Goal: Information Seeking & Learning: Find specific fact

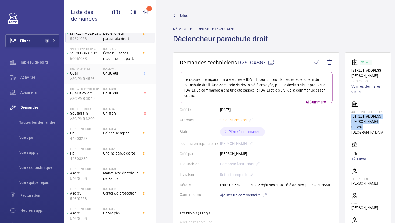
scroll to position [17, 0]
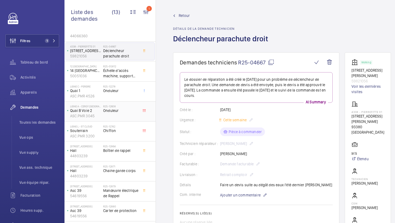
click at [131, 110] on span "Onduleur" at bounding box center [120, 110] width 35 height 5
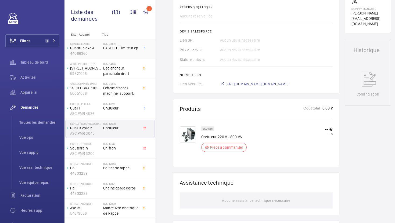
click at [128, 53] on div "R25-03423 CABLLETE limiteur cp" at bounding box center [120, 50] width 35 height 16
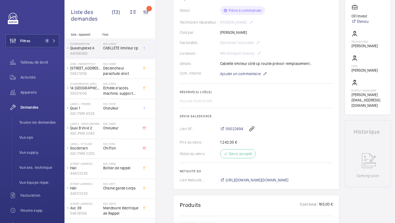
scroll to position [124, 0]
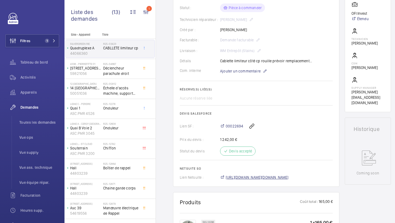
click at [252, 178] on span "https://6461500.app.netsuite.com/app/accounting/transactions/salesord.nl?id=306…" at bounding box center [257, 177] width 63 height 5
click at [130, 72] on span "Déclencheur parachute droit" at bounding box center [120, 71] width 35 height 11
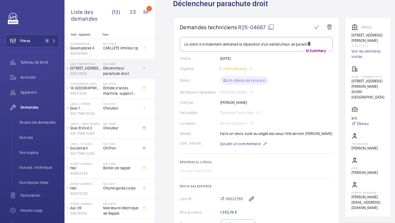
scroll to position [36, 0]
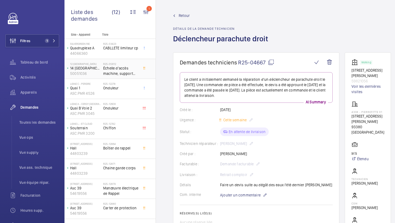
click at [132, 77] on div "R25-05812 Échelle d'accès machine, support mural, barre d'accroche échelle, bar…" at bounding box center [120, 70] width 35 height 16
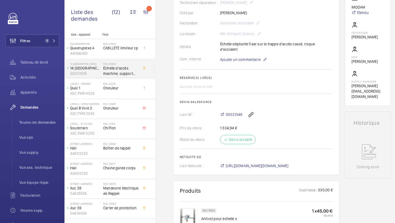
scroll to position [151, 0]
click at [275, 168] on span "https://6461500.app.netsuite.com/app/accounting/transactions/salesord.nl?id=305…" at bounding box center [257, 165] width 63 height 5
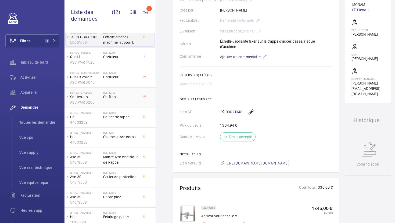
scroll to position [0, 0]
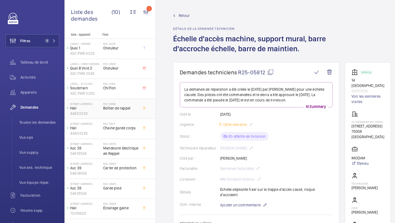
click at [126, 116] on div "R25-12864 Boîtier de rappel" at bounding box center [120, 110] width 35 height 16
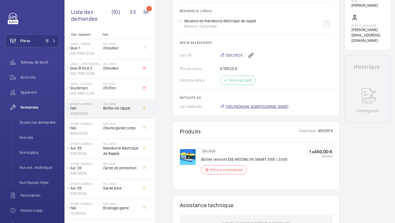
scroll to position [208, 0]
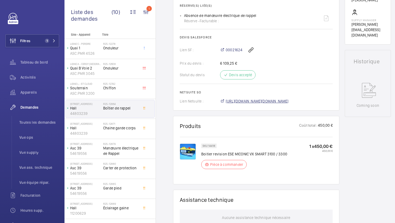
click at [249, 102] on span "https://6461500.app.netsuite.com/app/accounting/transactions/salesord.nl?id=305…" at bounding box center [257, 101] width 63 height 5
click at [126, 130] on span "Chaine garde corps" at bounding box center [120, 128] width 35 height 5
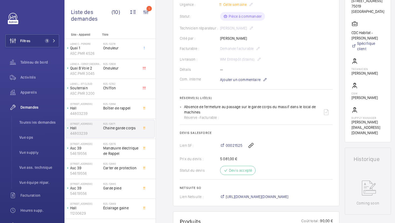
scroll to position [116, 0]
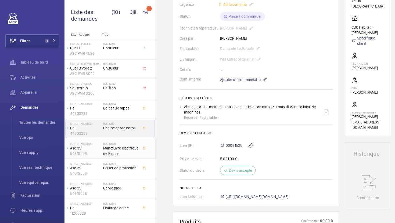
click at [120, 151] on span "Manœuvre électrique de Rappel" at bounding box center [120, 151] width 35 height 11
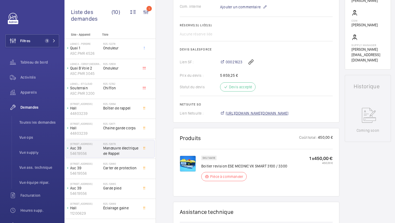
click at [244, 112] on span "https://6461500.app.netsuite.com/app/accounting/transactions/salesord.nl?id=305…" at bounding box center [257, 113] width 63 height 5
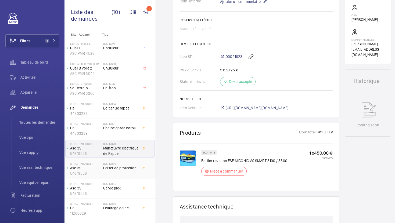
click at [119, 165] on h2 "R25-12880" at bounding box center [120, 163] width 35 height 3
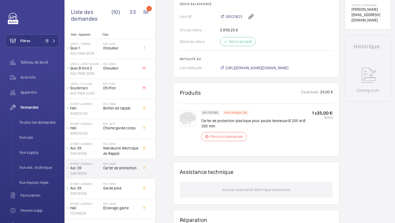
scroll to position [237, 0]
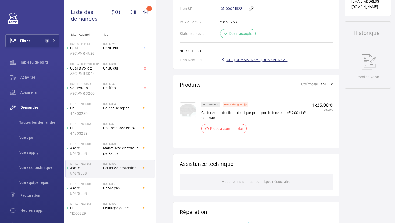
click at [256, 60] on span "https://6461500.app.netsuite.com/app/accounting/transactions/salesord.nl?id=305…" at bounding box center [257, 59] width 63 height 5
click at [119, 192] on div "R25-12885 Garde pied" at bounding box center [120, 190] width 35 height 16
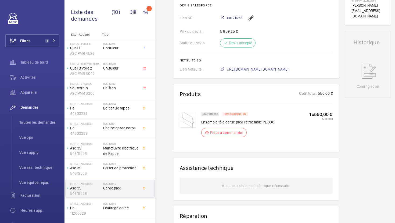
scroll to position [232, 0]
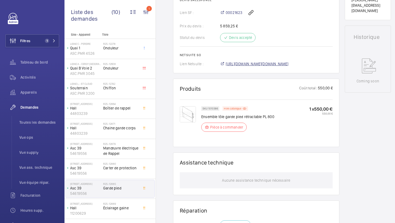
click at [266, 67] on span "https://6461500.app.netsuite.com/app/accounting/transactions/salesord.nl?id=306…" at bounding box center [257, 63] width 63 height 5
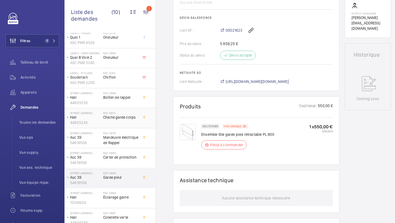
scroll to position [10, 0]
click at [133, 105] on div "R25-12864 Boîtier de rappel" at bounding box center [120, 100] width 35 height 16
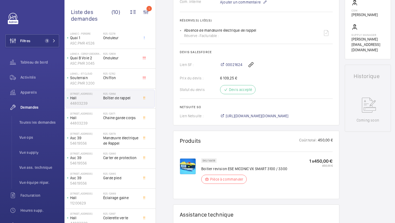
scroll to position [212, 0]
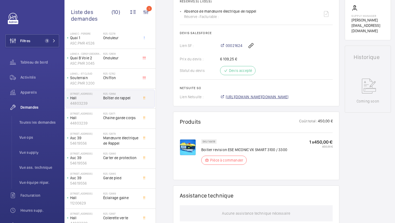
click at [269, 96] on span "https://6461500.app.netsuite.com/app/accounting/transactions/salesord.nl?id=305…" at bounding box center [257, 96] width 63 height 5
click at [128, 119] on span "Chaine garde corps" at bounding box center [120, 117] width 35 height 5
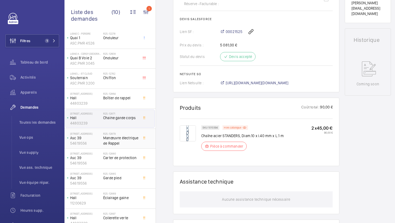
scroll to position [16, 0]
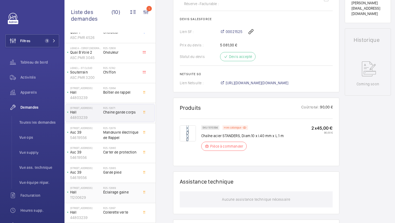
click at [121, 194] on span "Éclairage gaine" at bounding box center [120, 192] width 35 height 5
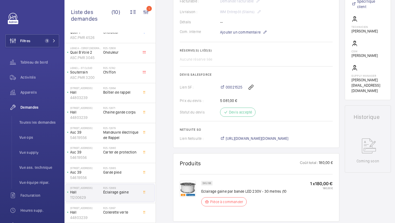
scroll to position [171, 0]
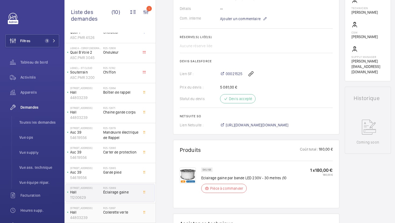
click at [109, 213] on span "Collerette verte" at bounding box center [120, 212] width 35 height 5
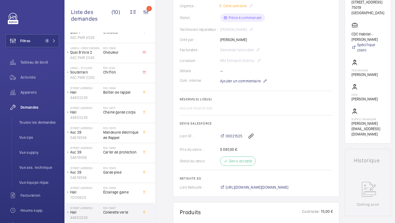
scroll to position [126, 0]
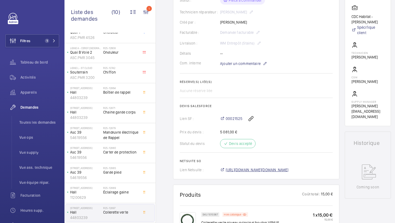
click at [239, 173] on span "https://6461500.app.netsuite.com/app/accounting/transactions/salesord.nl?id=306…" at bounding box center [257, 169] width 63 height 5
click at [135, 176] on div "R25-12885 Garde pied" at bounding box center [120, 175] width 35 height 16
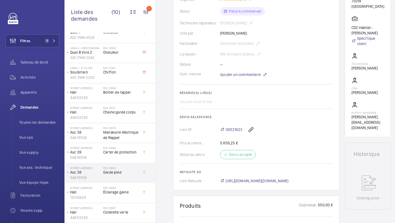
scroll to position [118, 0]
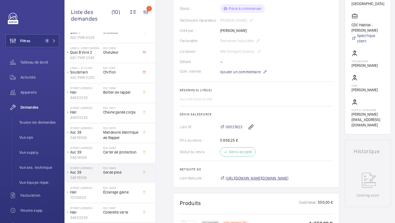
click at [269, 181] on span "https://6461500.app.netsuite.com/app/accounting/transactions/salesord.nl?id=306…" at bounding box center [257, 178] width 63 height 5
click at [133, 156] on div "R25-12880 Carter de protection" at bounding box center [120, 154] width 35 height 16
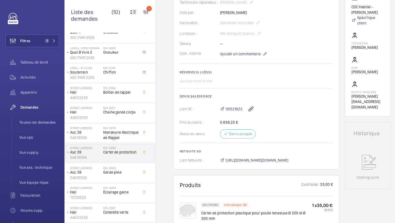
scroll to position [146, 0]
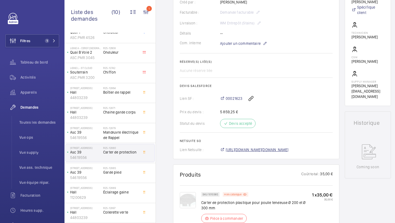
click at [276, 149] on span "https://6461500.app.netsuite.com/app/accounting/transactions/salesord.nl?id=305…" at bounding box center [257, 149] width 63 height 5
click at [128, 137] on span "Manœuvre électrique de Rappel" at bounding box center [120, 135] width 35 height 11
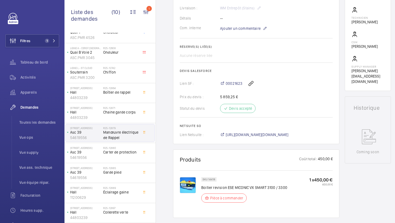
scroll to position [166, 0]
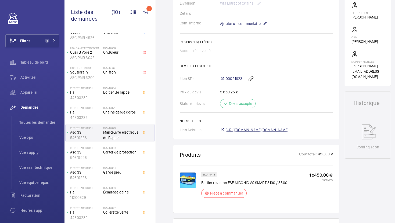
click at [282, 133] on span "https://6461500.app.netsuite.com/app/accounting/transactions/salesord.nl?id=305…" at bounding box center [257, 129] width 63 height 5
click at [133, 99] on div "R25-12864 Boîtier de rappel" at bounding box center [120, 95] width 35 height 16
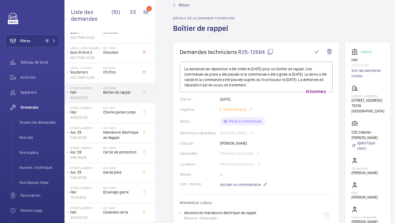
scroll to position [11, 0]
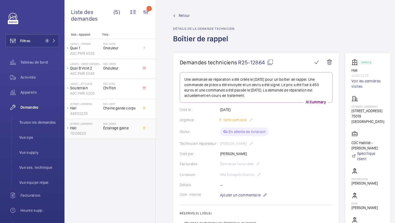
click at [130, 129] on span "Éclairage gaine" at bounding box center [120, 128] width 35 height 5
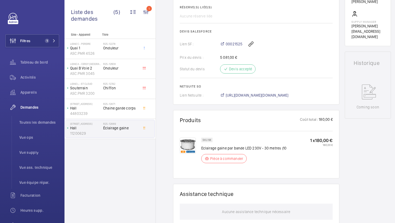
scroll to position [208, 0]
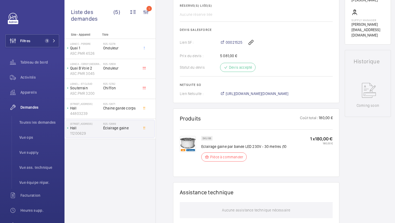
click at [234, 148] on p "Eclairage gaine par bande LED 230V - 30 metres (10" at bounding box center [243, 146] width 85 height 5
drag, startPoint x: 202, startPoint y: 148, endPoint x: 257, endPoint y: 146, distance: 55.9
click at [257, 146] on p "Eclairage gaine par bande LED 230V - 30 metres (10" at bounding box center [243, 146] width 85 height 5
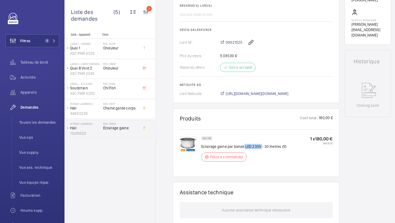
drag, startPoint x: 261, startPoint y: 148, endPoint x: 244, endPoint y: 149, distance: 16.7
click at [244, 149] on p "Eclairage gaine par bande LED 230V - 30 metres (10" at bounding box center [243, 146] width 85 height 5
copy p "LED 230V"
click at [269, 95] on span "https://6461500.app.netsuite.com/app/accounting/transactions/salesord.nl?id=306…" at bounding box center [257, 93] width 63 height 5
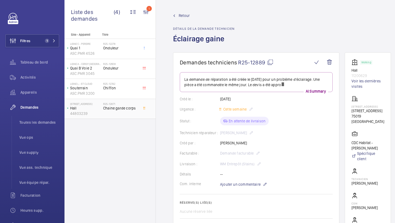
click at [127, 113] on div "R25-12871 Chaine garde corps" at bounding box center [120, 110] width 35 height 16
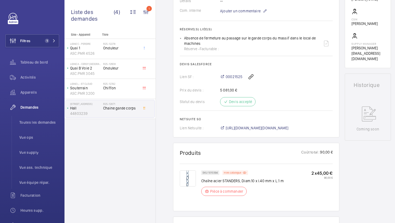
scroll to position [213, 0]
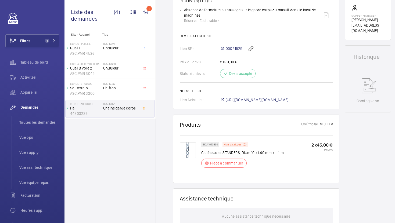
click at [215, 144] on p "SKU 1010394" at bounding box center [210, 145] width 15 height 2
copy p "1010394"
click at [271, 101] on span "[URL][DOMAIN_NAME][DOMAIN_NAME]" at bounding box center [257, 99] width 63 height 5
